Goal: Task Accomplishment & Management: Use online tool/utility

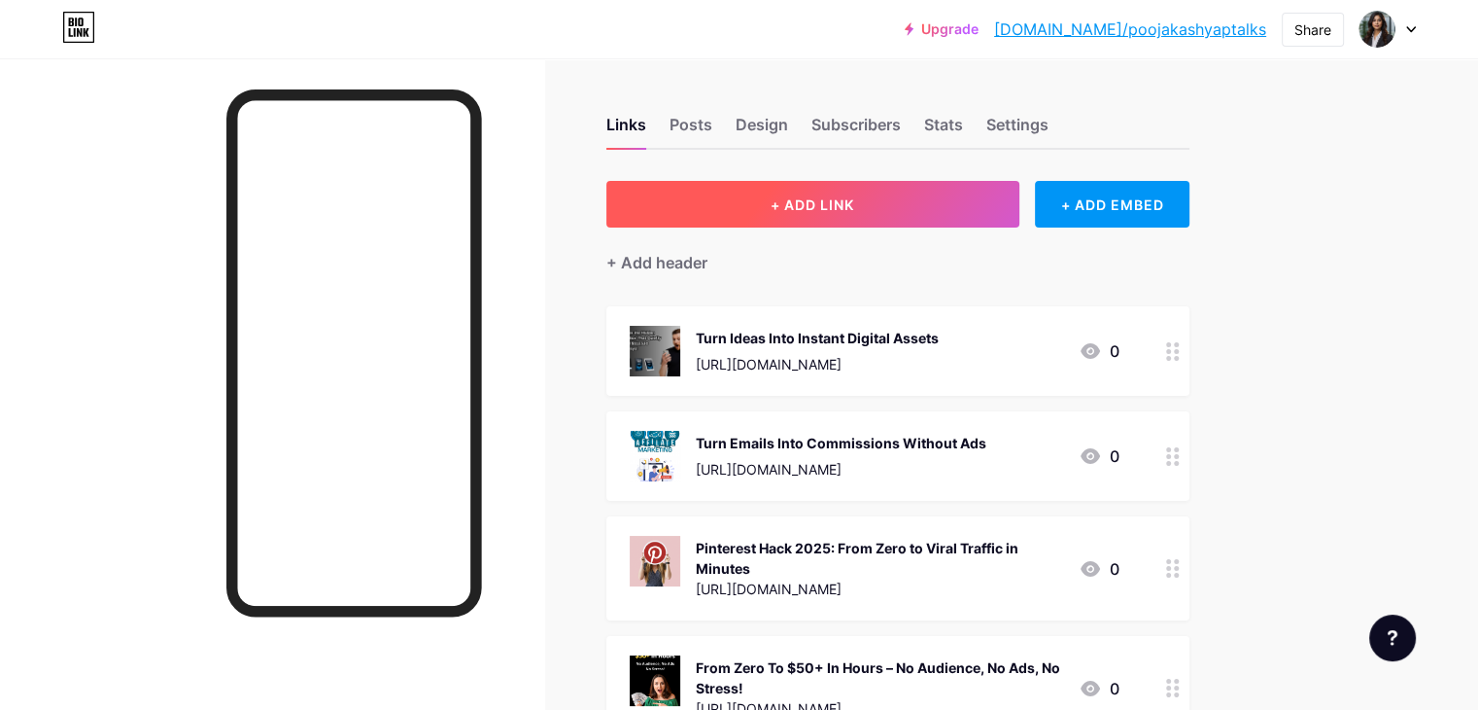
click at [854, 203] on span "+ ADD LINK" at bounding box center [813, 204] width 84 height 17
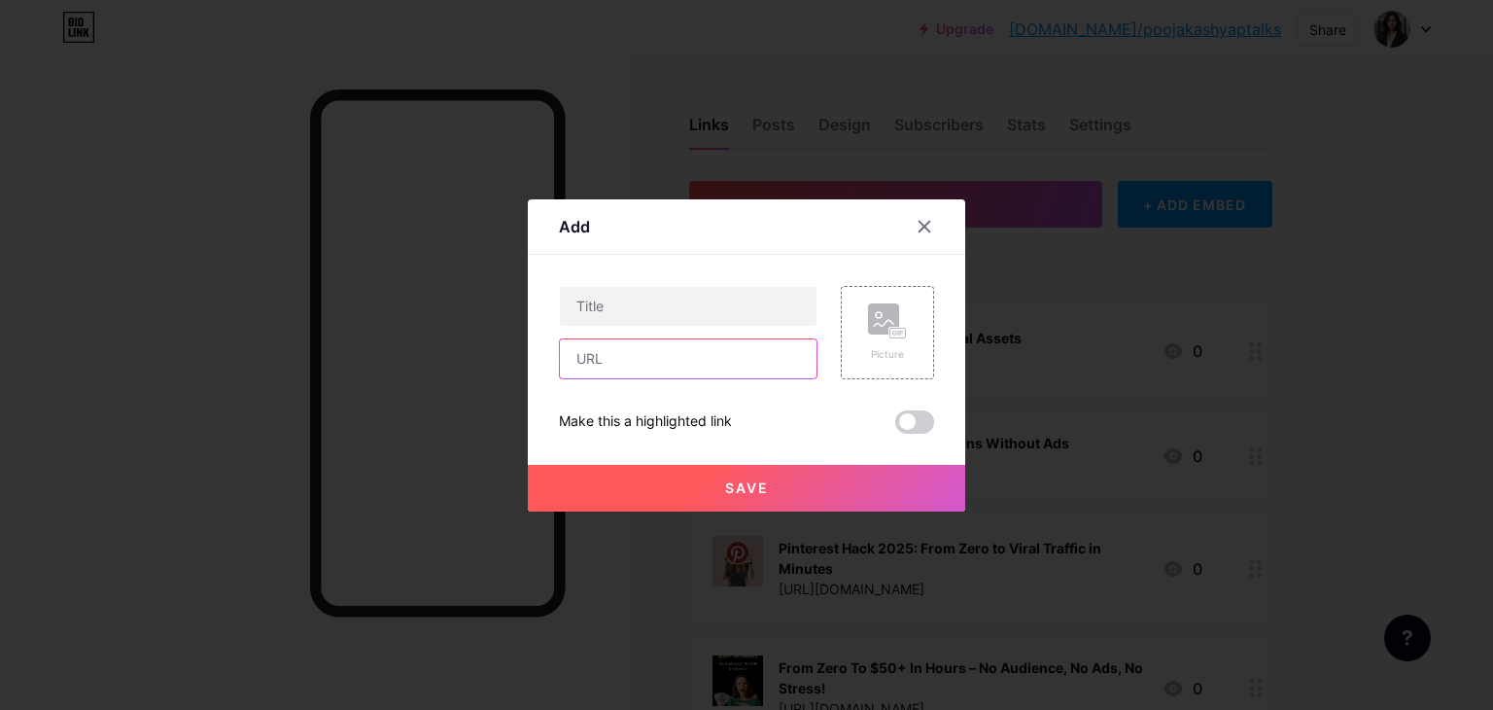
click at [630, 365] on input "text" at bounding box center [688, 358] width 257 height 39
paste input "[URL][DOMAIN_NAME]"
type input "[URL][DOMAIN_NAME]"
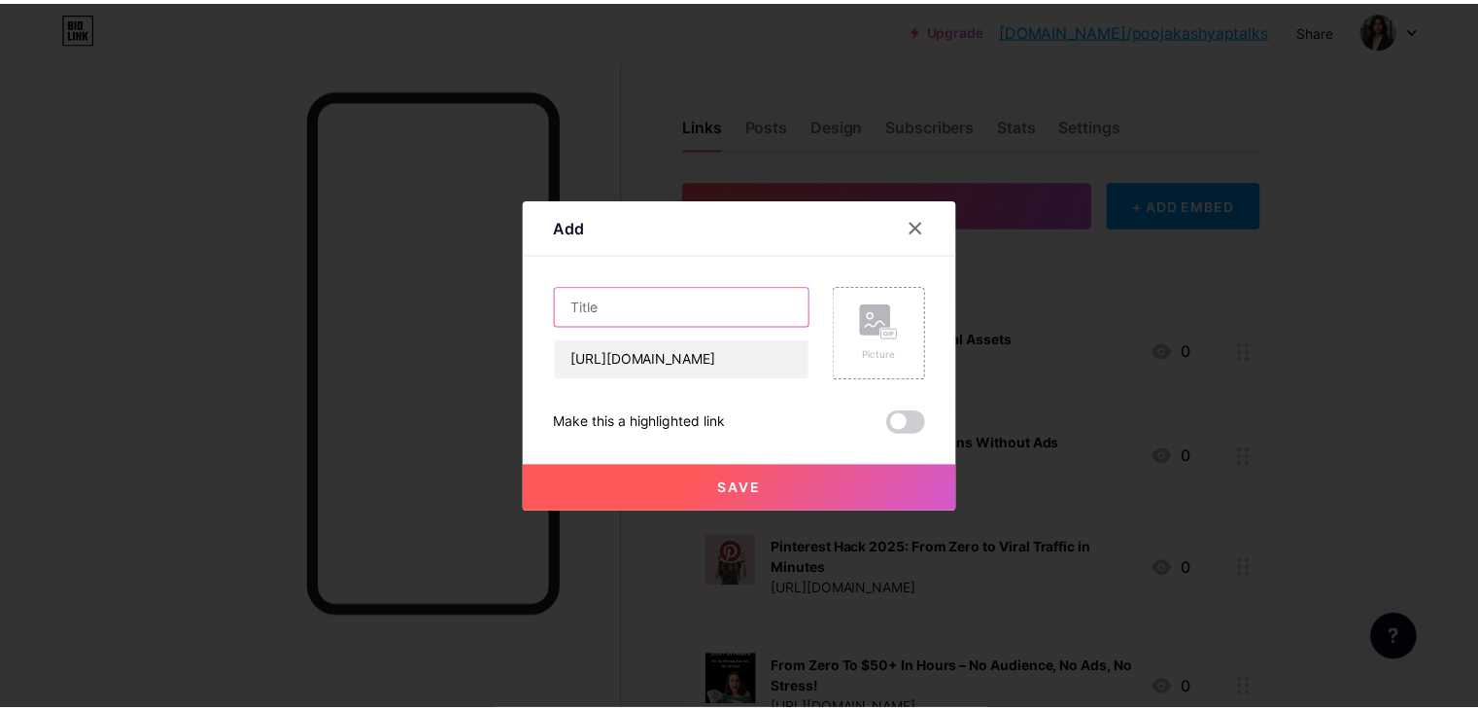
scroll to position [0, 0]
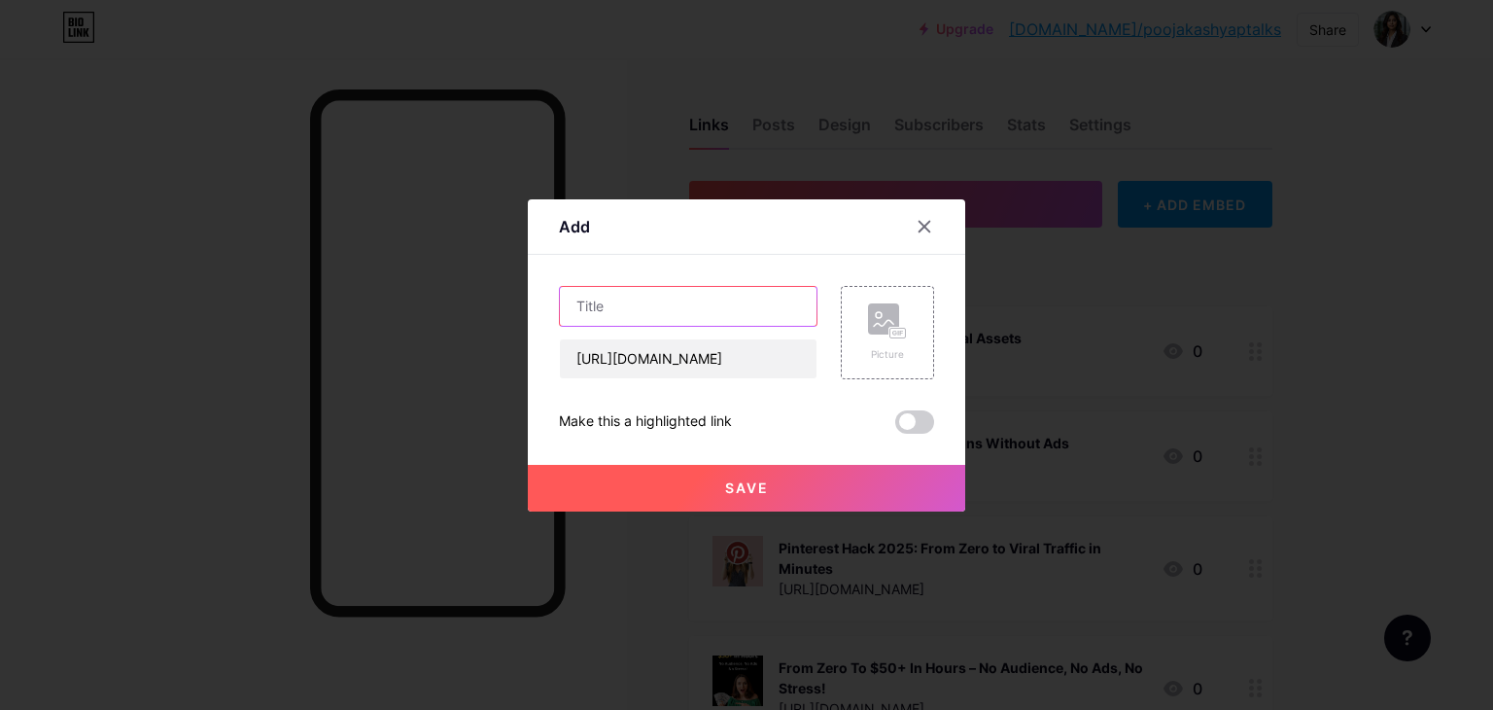
click at [617, 305] on input "text" at bounding box center [688, 306] width 257 height 39
click at [799, 305] on input "text" at bounding box center [688, 306] width 257 height 39
paste input "AI That Earns While You Sleep?"
type input "AI That Earns While You Sleep?"
click at [879, 316] on rect at bounding box center [883, 318] width 31 height 31
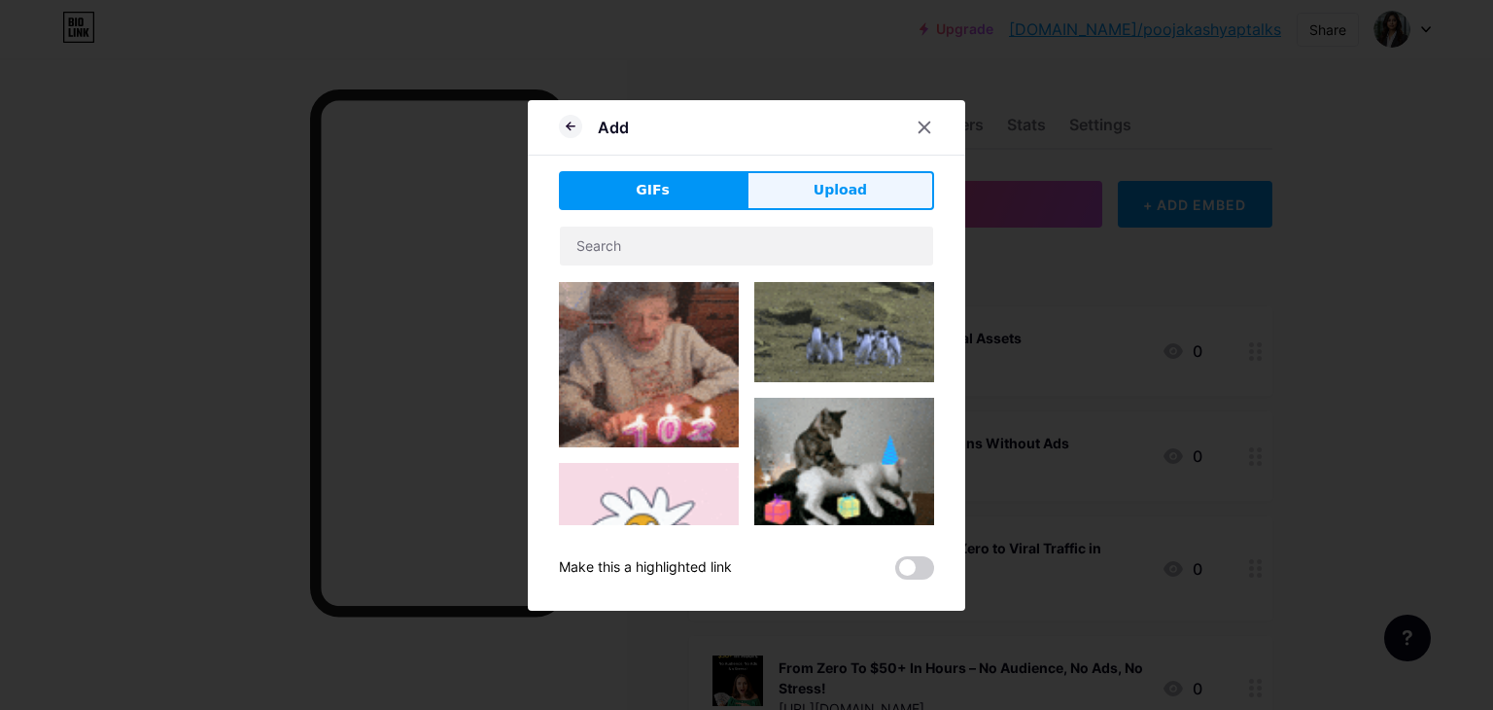
click at [833, 178] on button "Upload" at bounding box center [841, 190] width 188 height 39
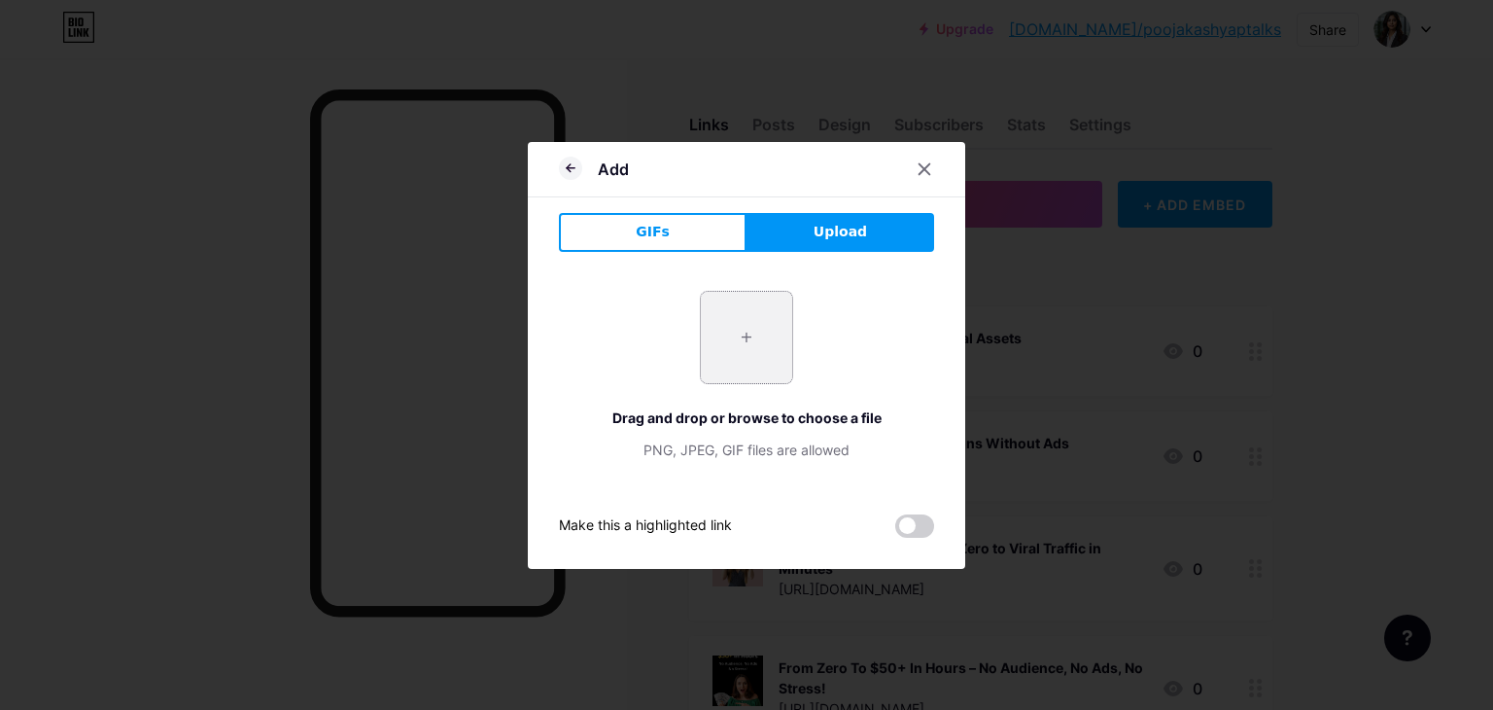
click at [747, 305] on input "file" at bounding box center [746, 337] width 91 height 91
type input "C:\fakepath\Add a heading (55).png"
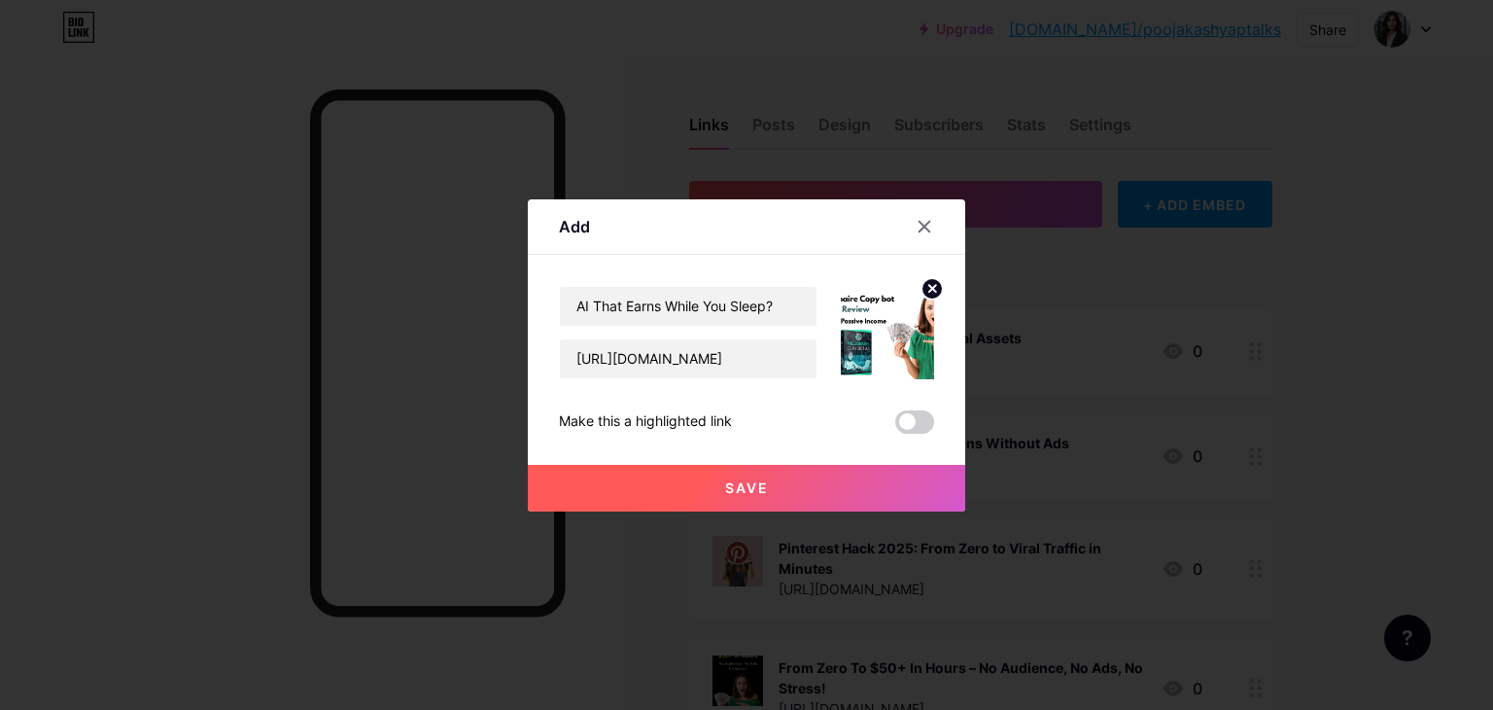
click at [778, 474] on button "Save" at bounding box center [746, 488] width 437 height 47
